Goal: Transaction & Acquisition: Purchase product/service

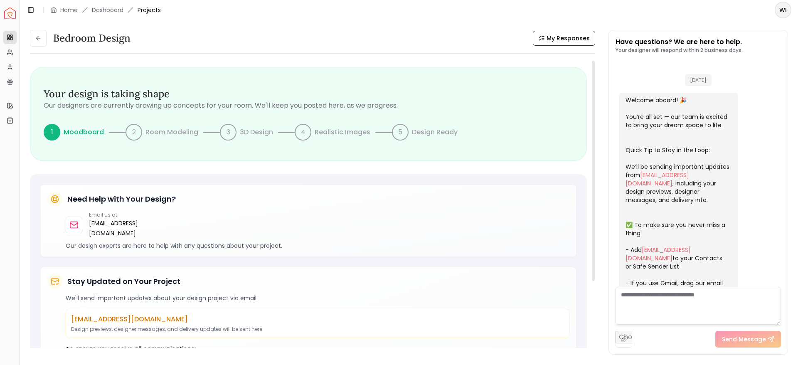
scroll to position [232, 0]
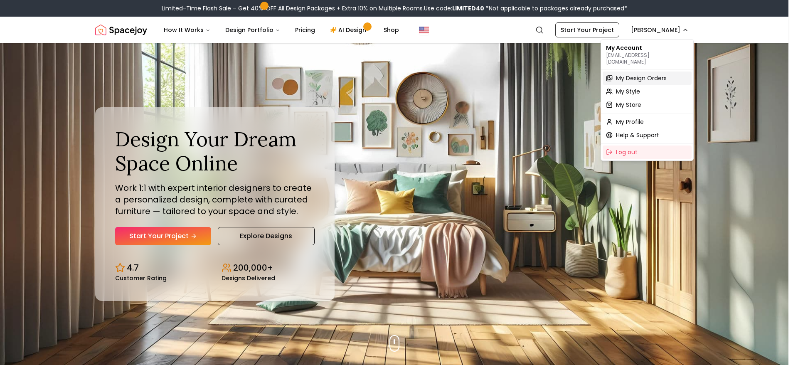
click at [621, 74] on span "My Design Orders" at bounding box center [641, 78] width 51 height 8
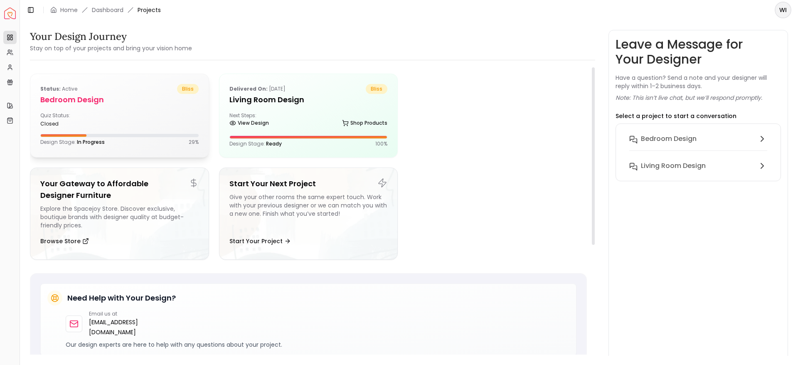
click at [184, 126] on div "Quiz Status: closed" at bounding box center [119, 119] width 158 height 15
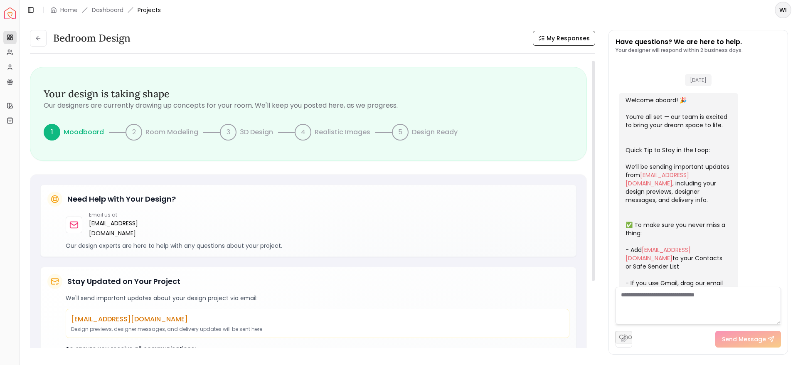
scroll to position [232, 0]
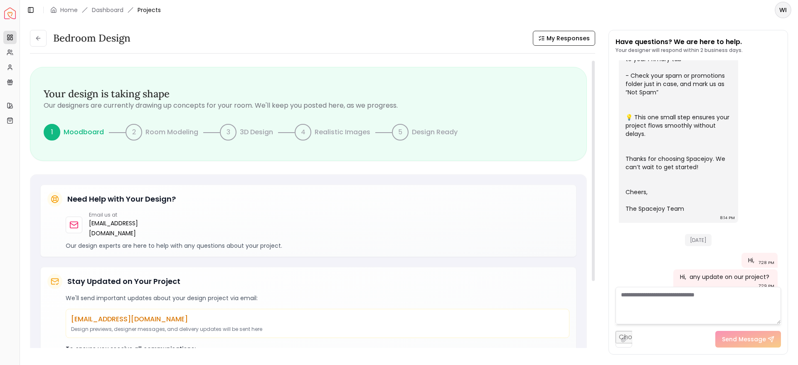
click at [94, 130] on p "Moodboard" at bounding box center [84, 132] width 40 height 10
click at [38, 33] on button at bounding box center [38, 38] width 17 height 17
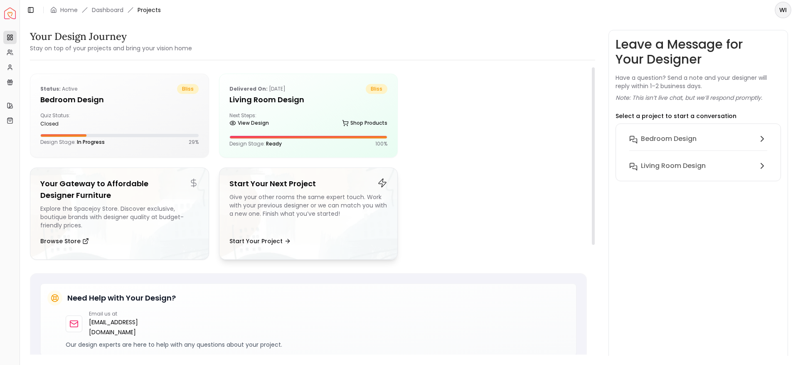
click at [270, 212] on div "Give your other rooms the same expert touch. Work with your previous designer o…" at bounding box center [309, 211] width 158 height 37
click at [97, 111] on div "Status: active bliss Bedroom design Quiz Status: closed Design Stage: In Progre…" at bounding box center [119, 114] width 178 height 81
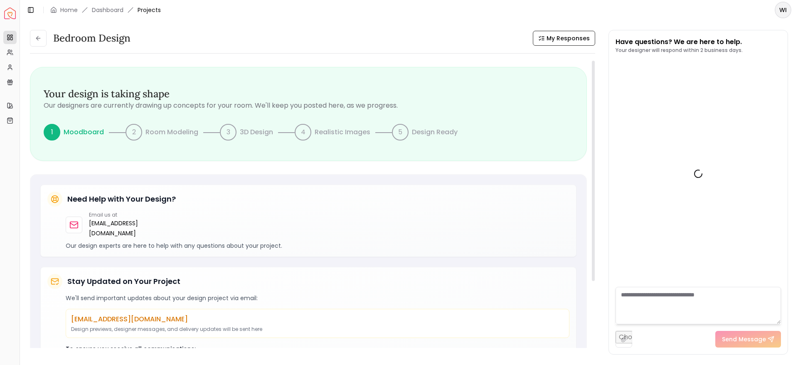
scroll to position [232, 0]
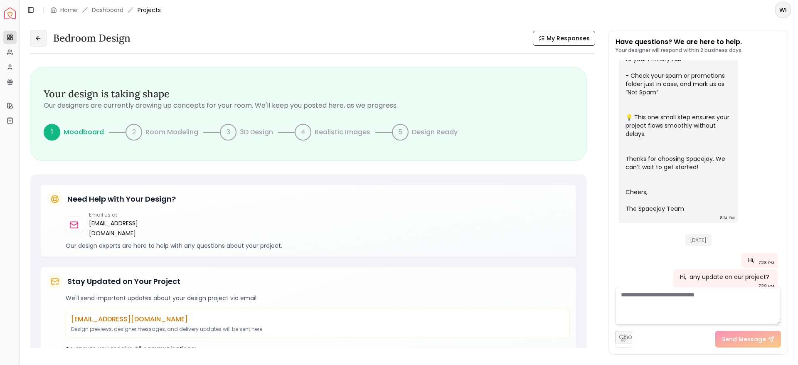
click at [40, 34] on button at bounding box center [38, 38] width 17 height 17
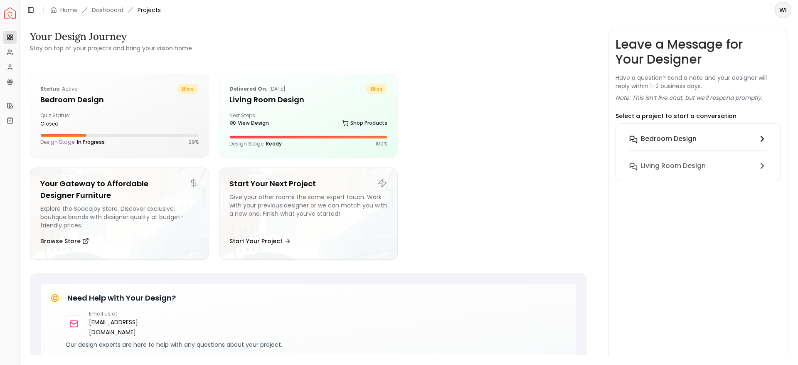
click at [634, 143] on icon at bounding box center [634, 140] width 8 height 8
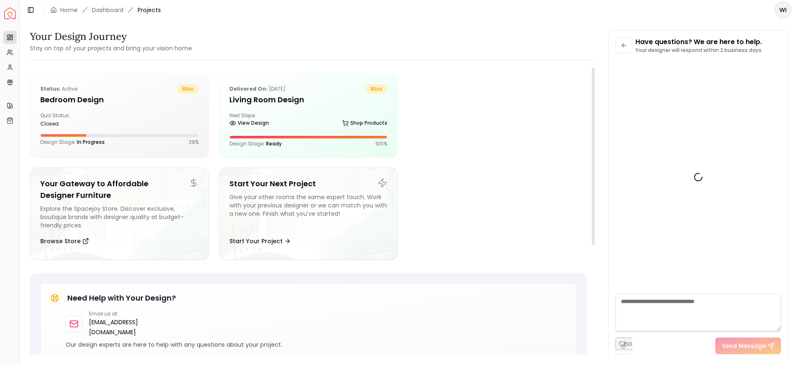
scroll to position [226, 0]
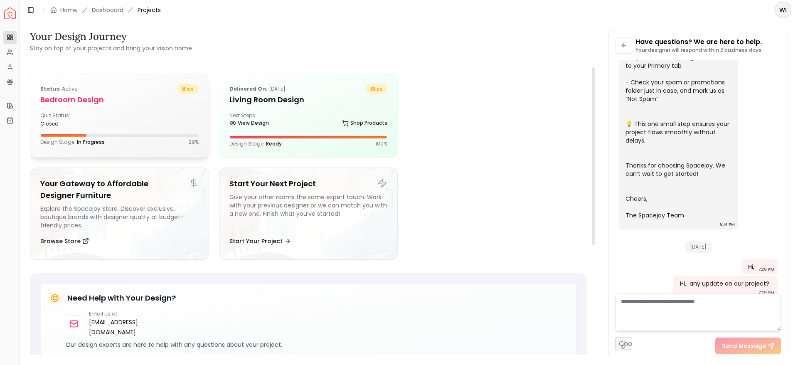
click at [138, 126] on div "Quiz Status: closed" at bounding box center [119, 119] width 158 height 15
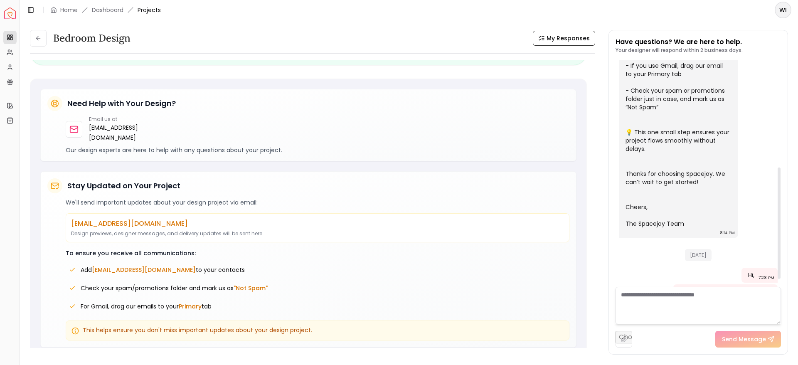
scroll to position [216, 0]
click at [556, 35] on span "My Responses" at bounding box center [568, 38] width 43 height 8
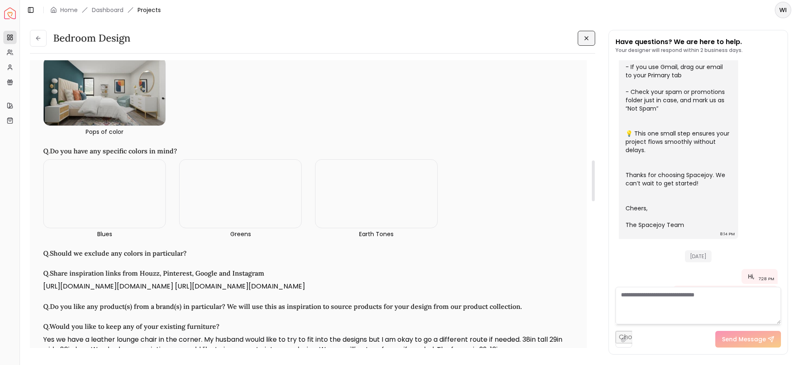
scroll to position [705, 0]
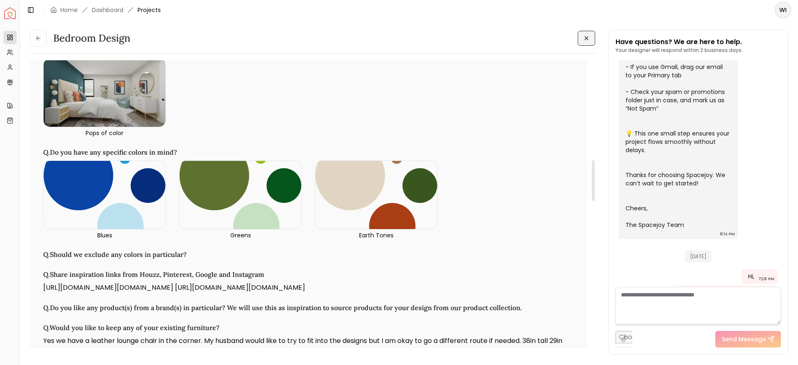
click at [0, 214] on div "Overview Projects My Referrals My Profile Gift Card Balance Quick Links My Styl…" at bounding box center [10, 196] width 20 height 338
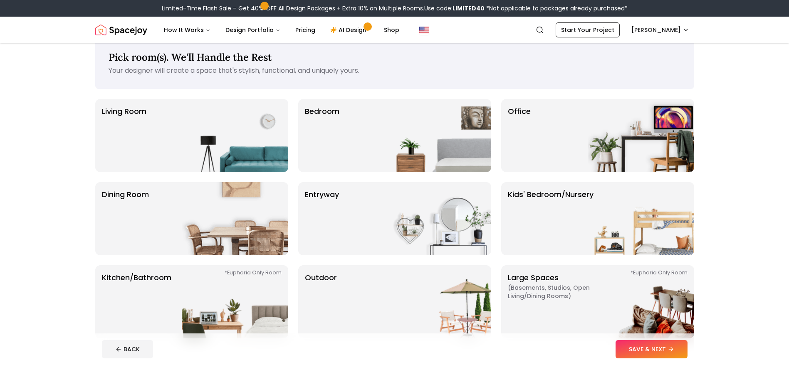
scroll to position [15, 0]
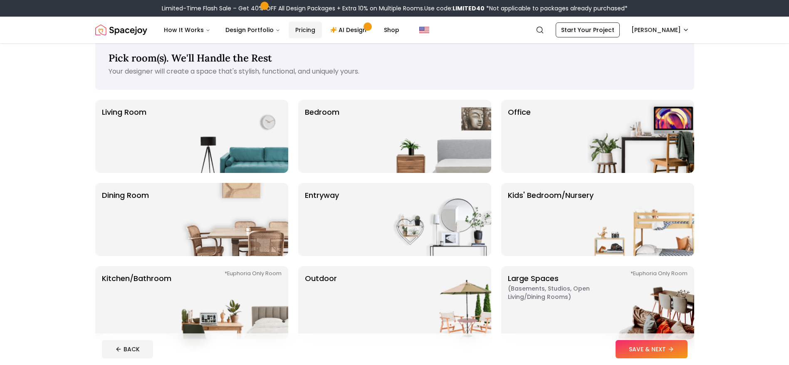
click at [304, 25] on link "Pricing" at bounding box center [305, 30] width 33 height 17
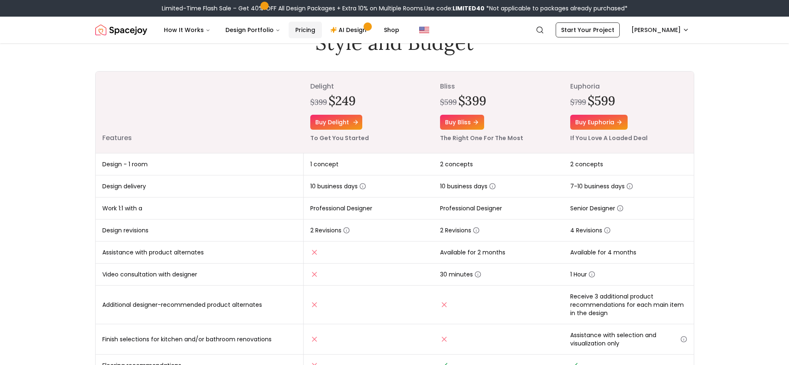
scroll to position [83, 0]
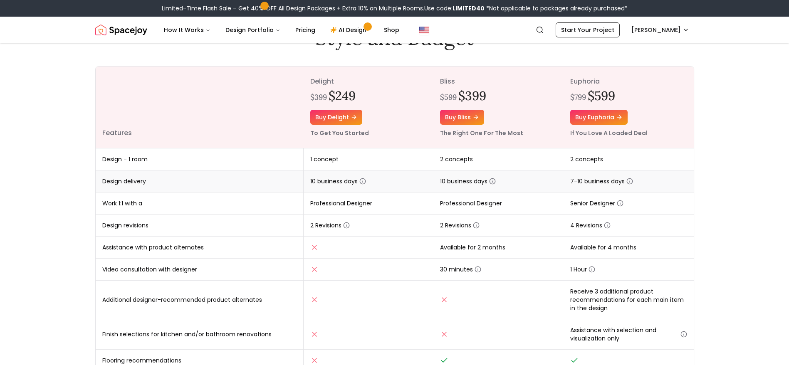
click at [495, 183] on circle "button" at bounding box center [492, 181] width 5 height 5
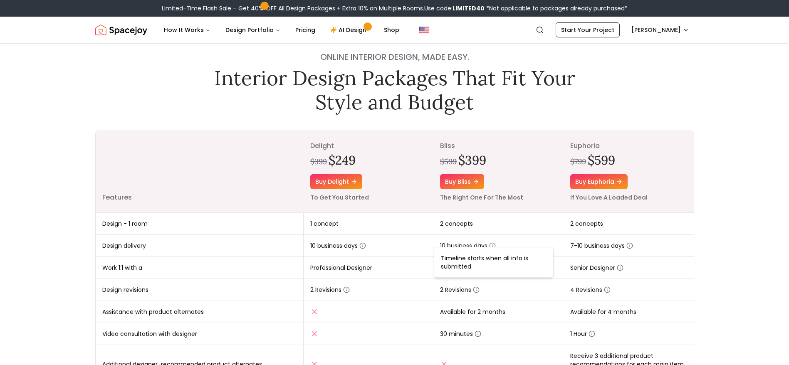
scroll to position [17, 0]
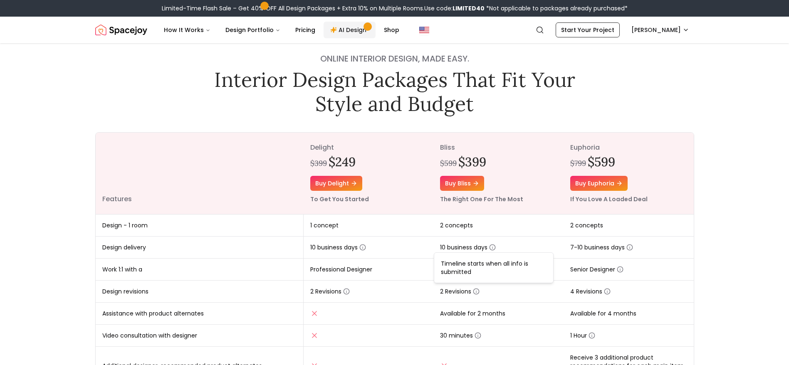
click at [352, 34] on link "AI Design" at bounding box center [349, 30] width 52 height 17
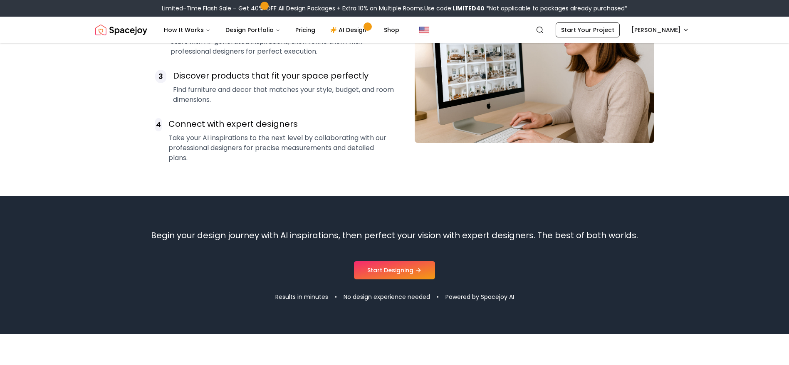
scroll to position [704, 0]
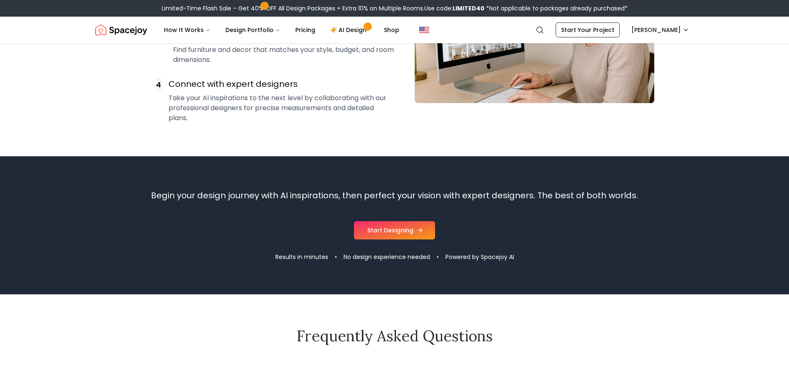
click at [382, 229] on link "Start Designing" at bounding box center [394, 230] width 81 height 18
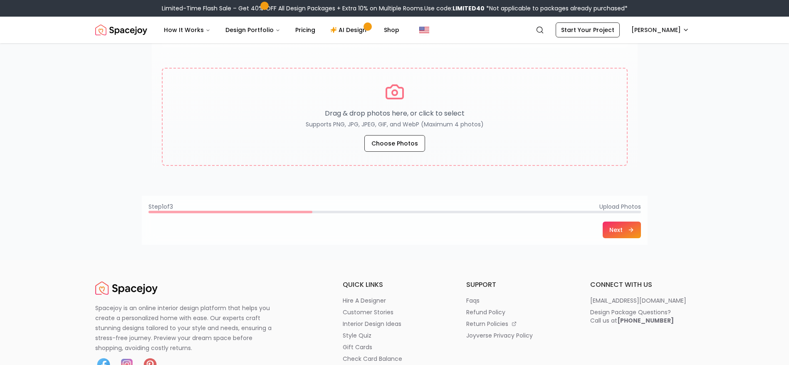
scroll to position [218, 0]
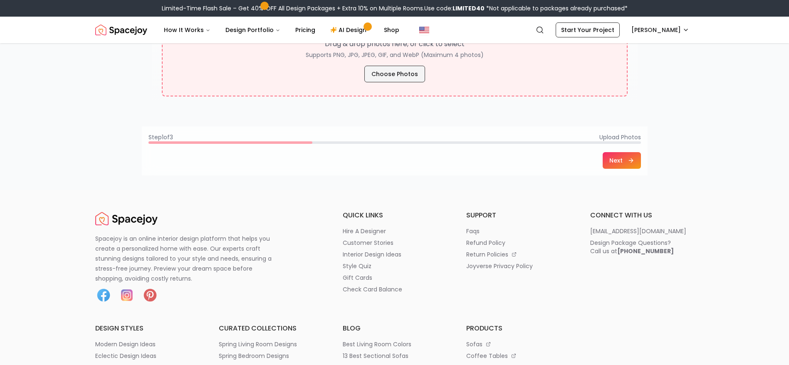
click at [403, 75] on button "Choose Photos" at bounding box center [394, 74] width 61 height 17
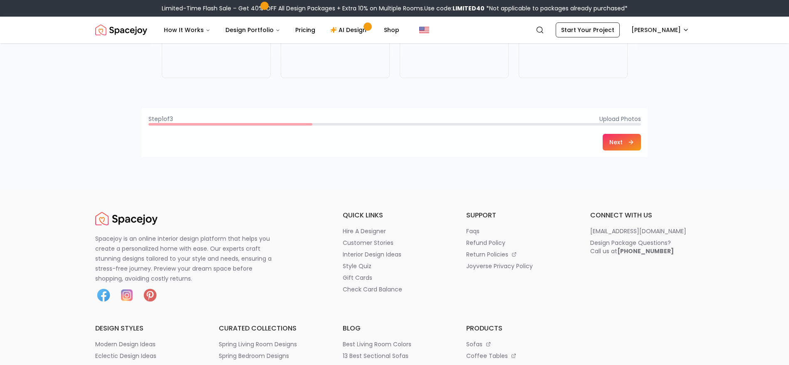
scroll to position [76, 0]
